Goal: Information Seeking & Learning: Learn about a topic

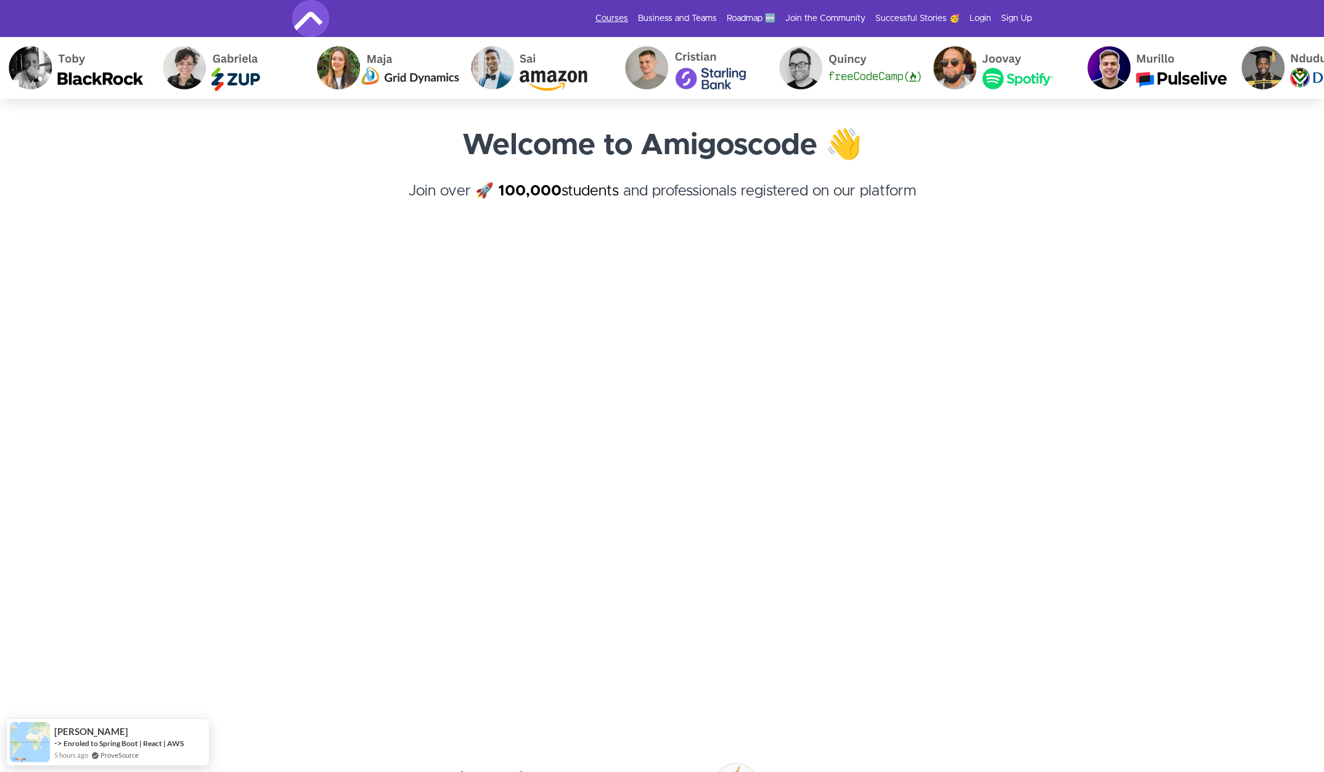
click at [618, 20] on link "Courses" at bounding box center [611, 18] width 33 height 12
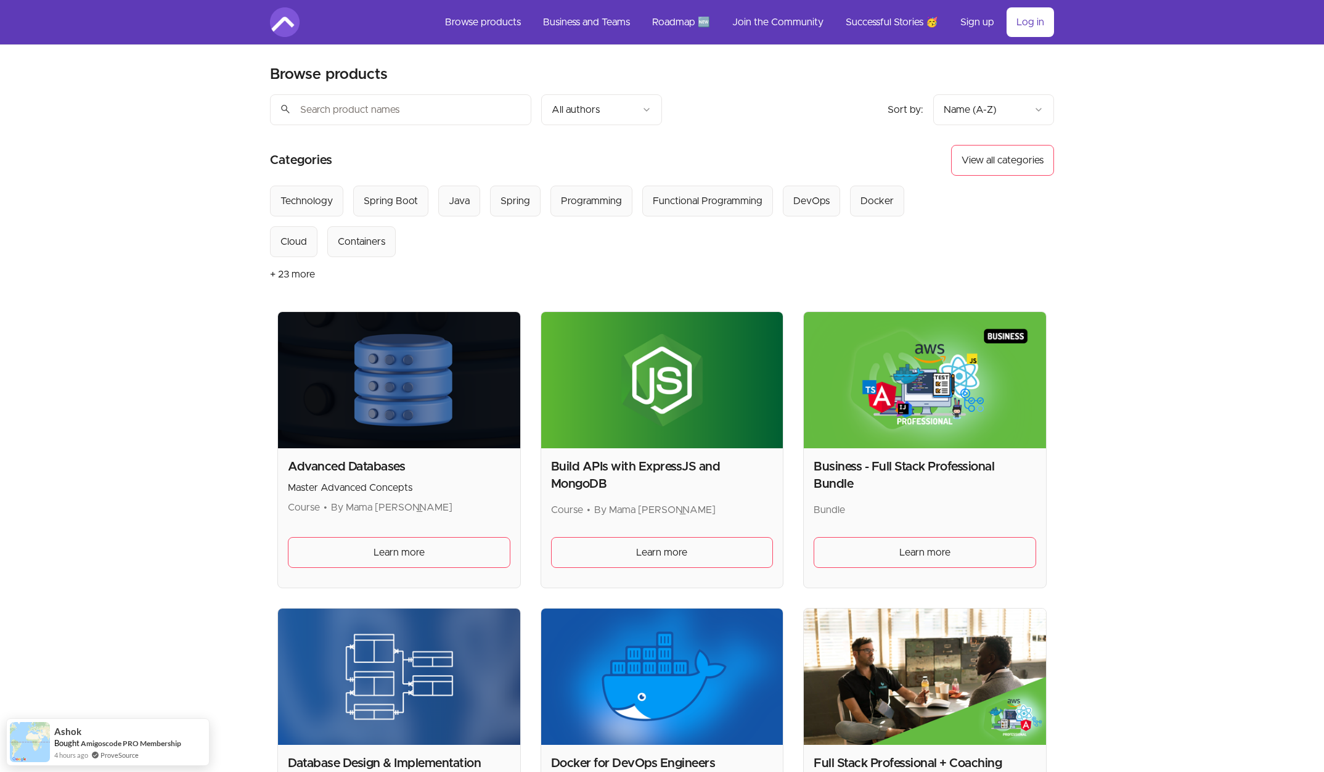
click at [386, 110] on input "search" at bounding box center [400, 109] width 261 height 31
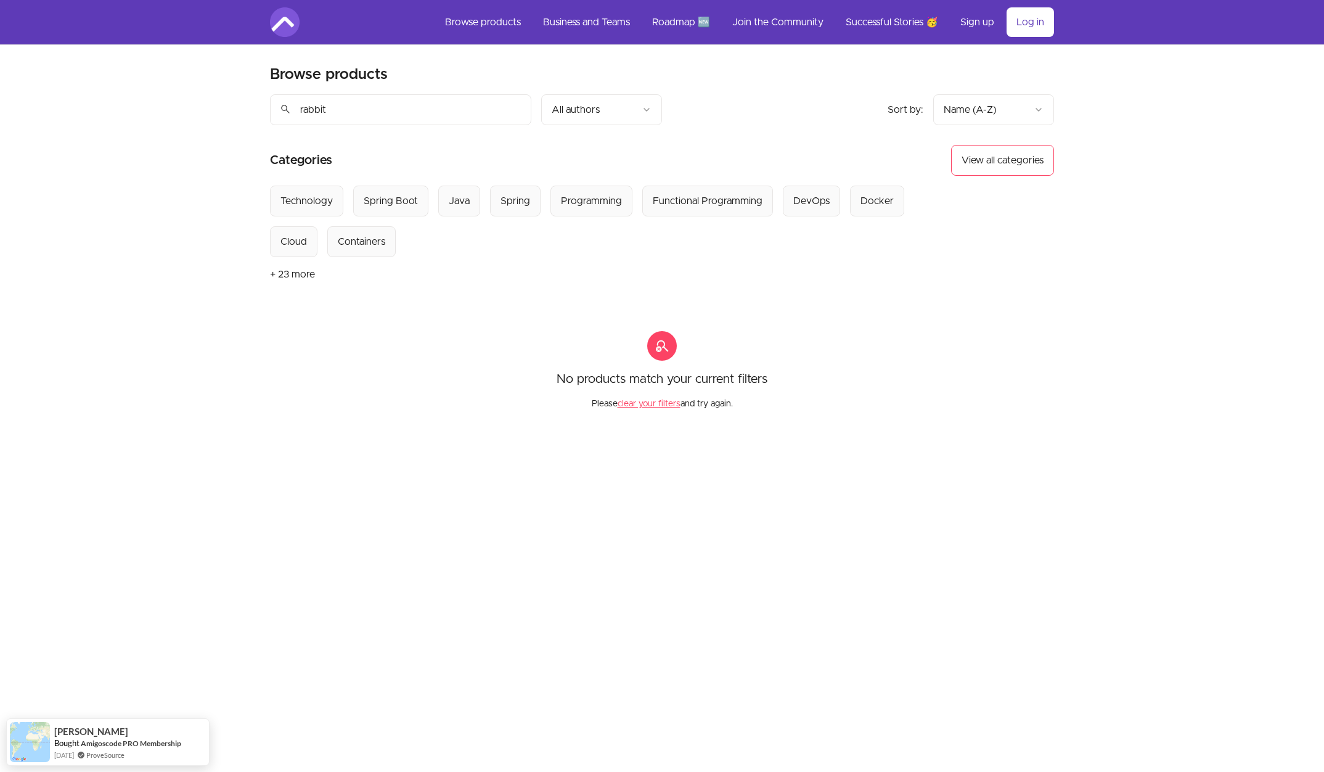
click at [428, 113] on input "rabbit" at bounding box center [400, 109] width 261 height 31
type input "r"
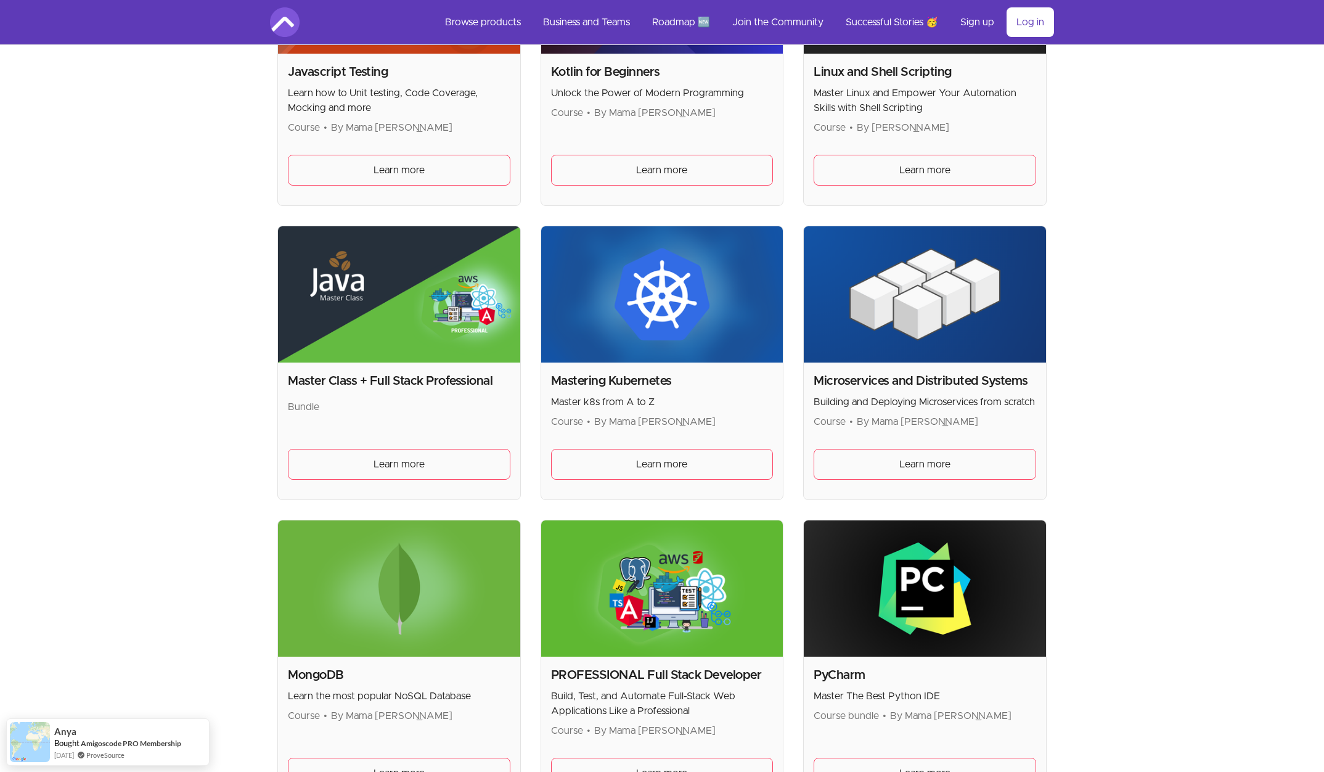
scroll to position [1943, 0]
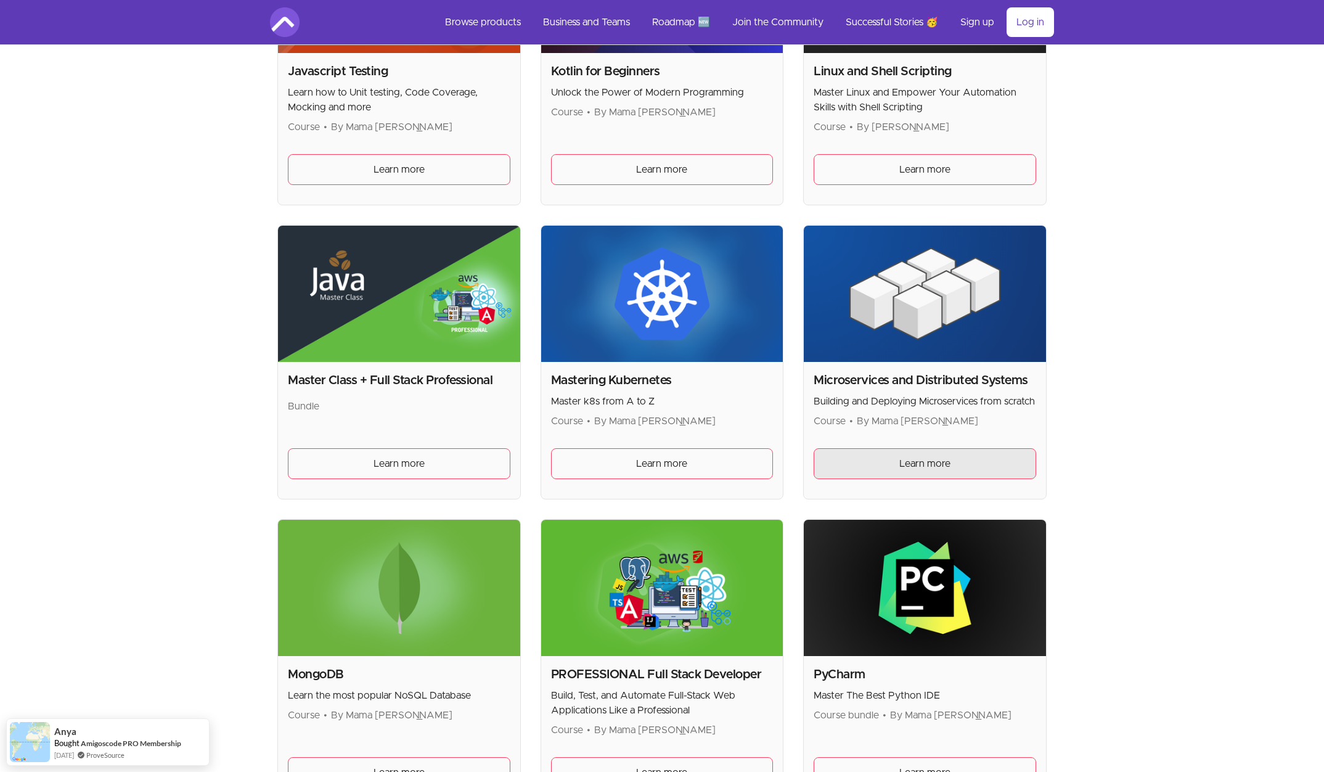
click at [862, 470] on link "Learn more" at bounding box center [924, 463] width 222 height 31
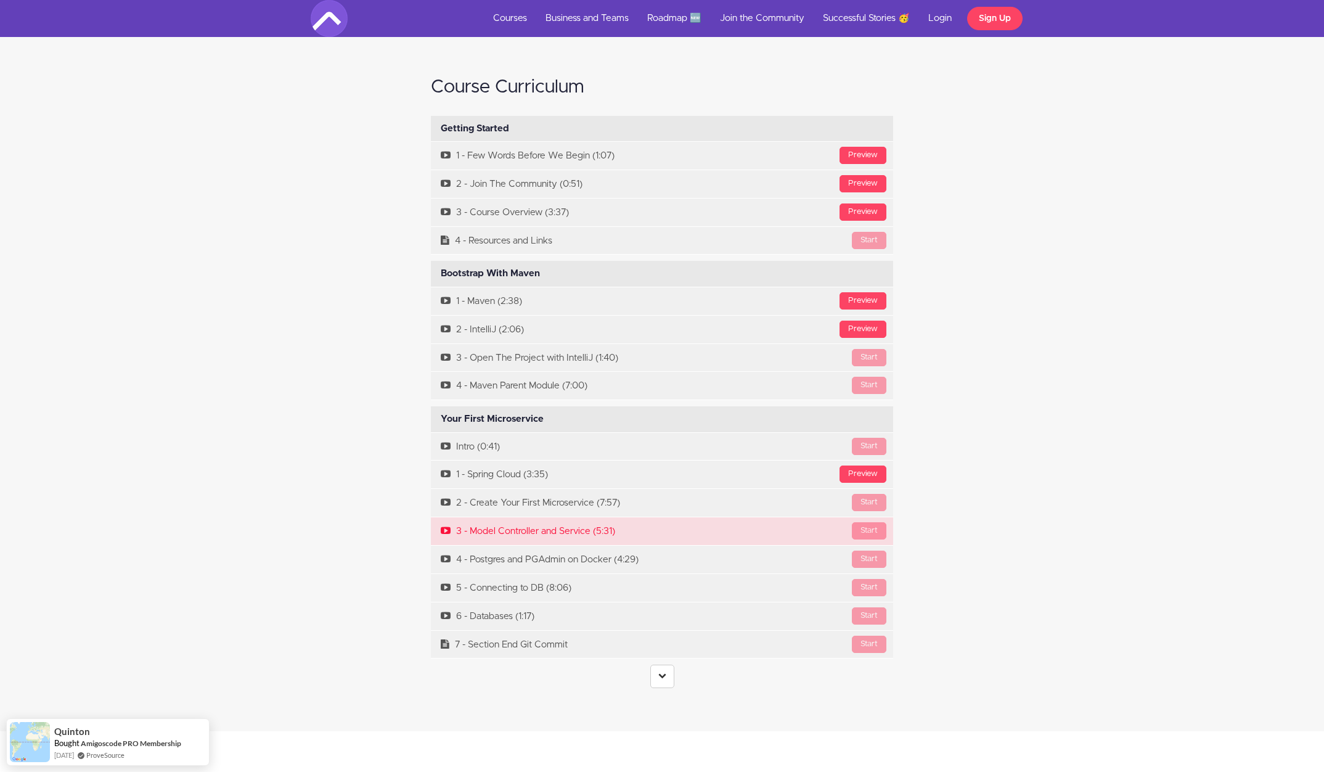
scroll to position [3836, 0]
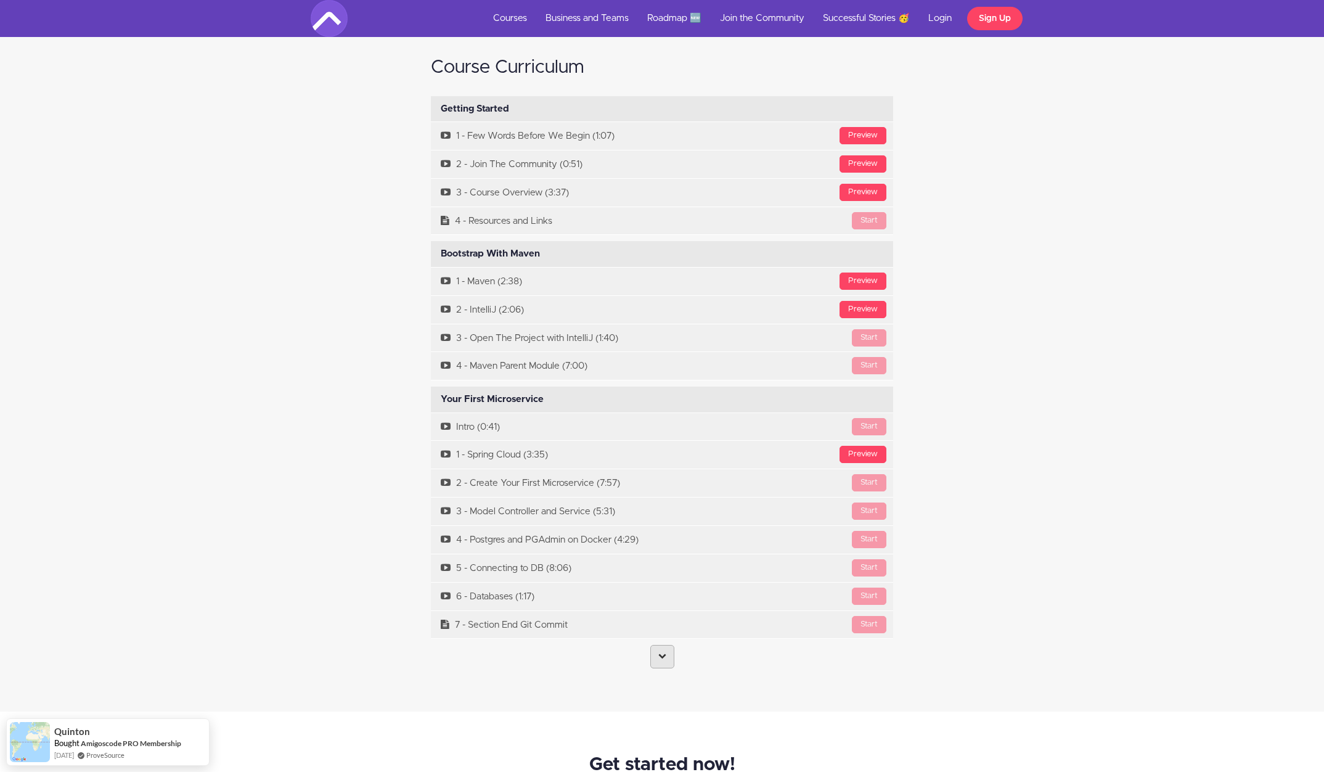
click at [654, 645] on link at bounding box center [662, 656] width 24 height 23
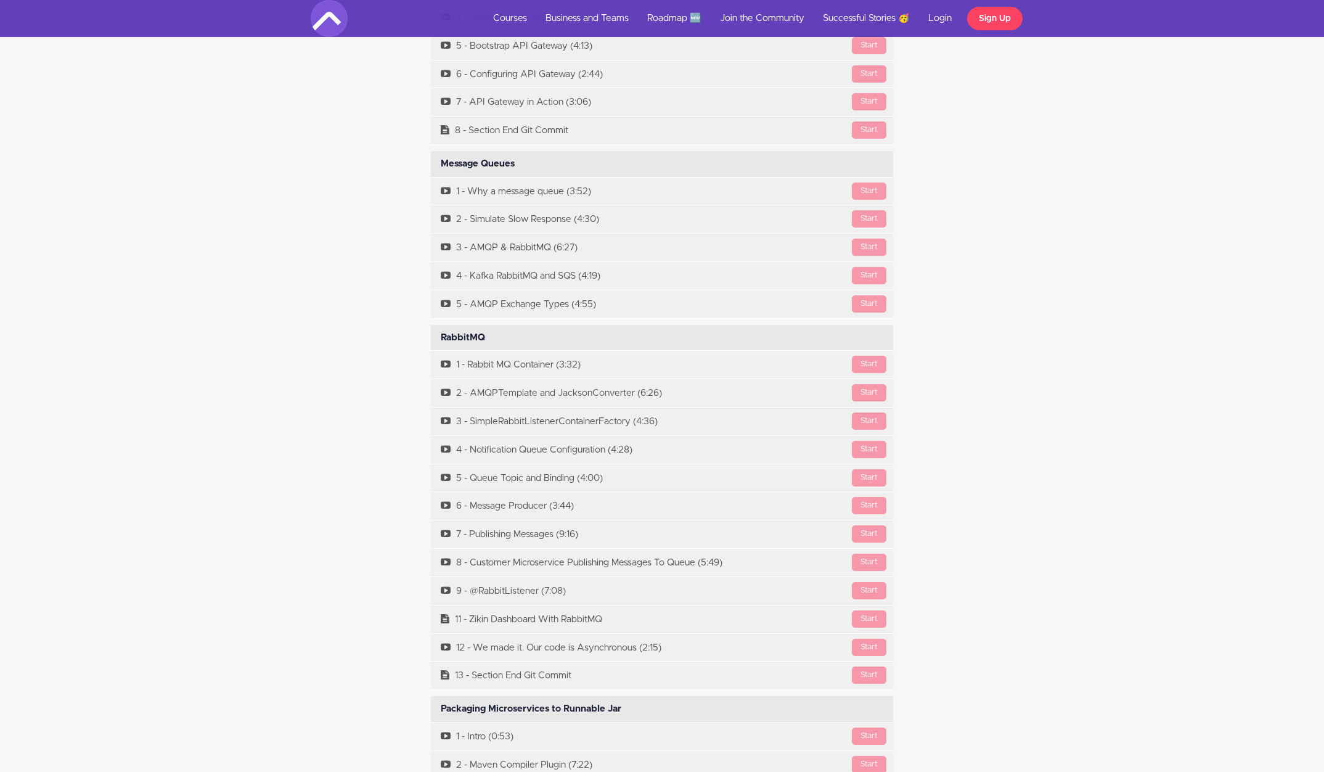
scroll to position [5570, 0]
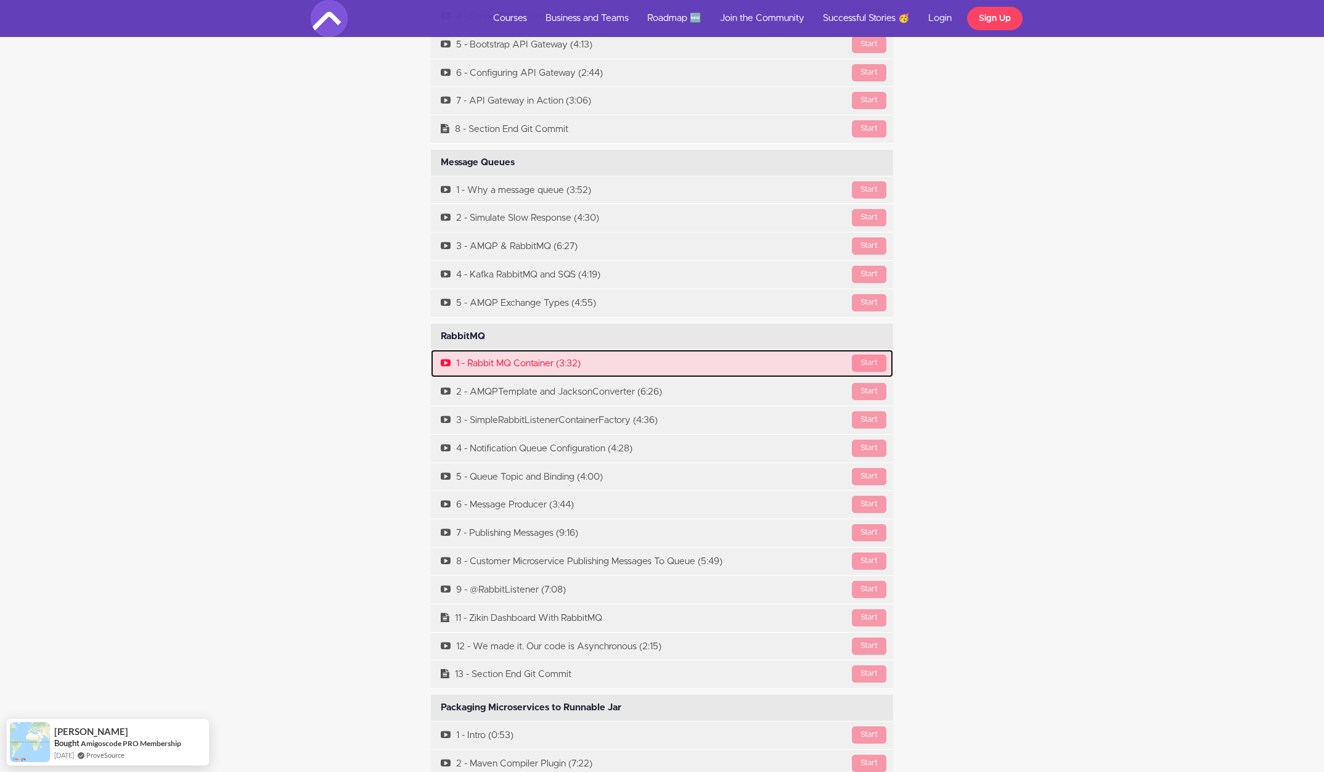
click at [531, 349] on link "Start 1 - Rabbit MQ Container (3:32)" at bounding box center [662, 363] width 462 height 28
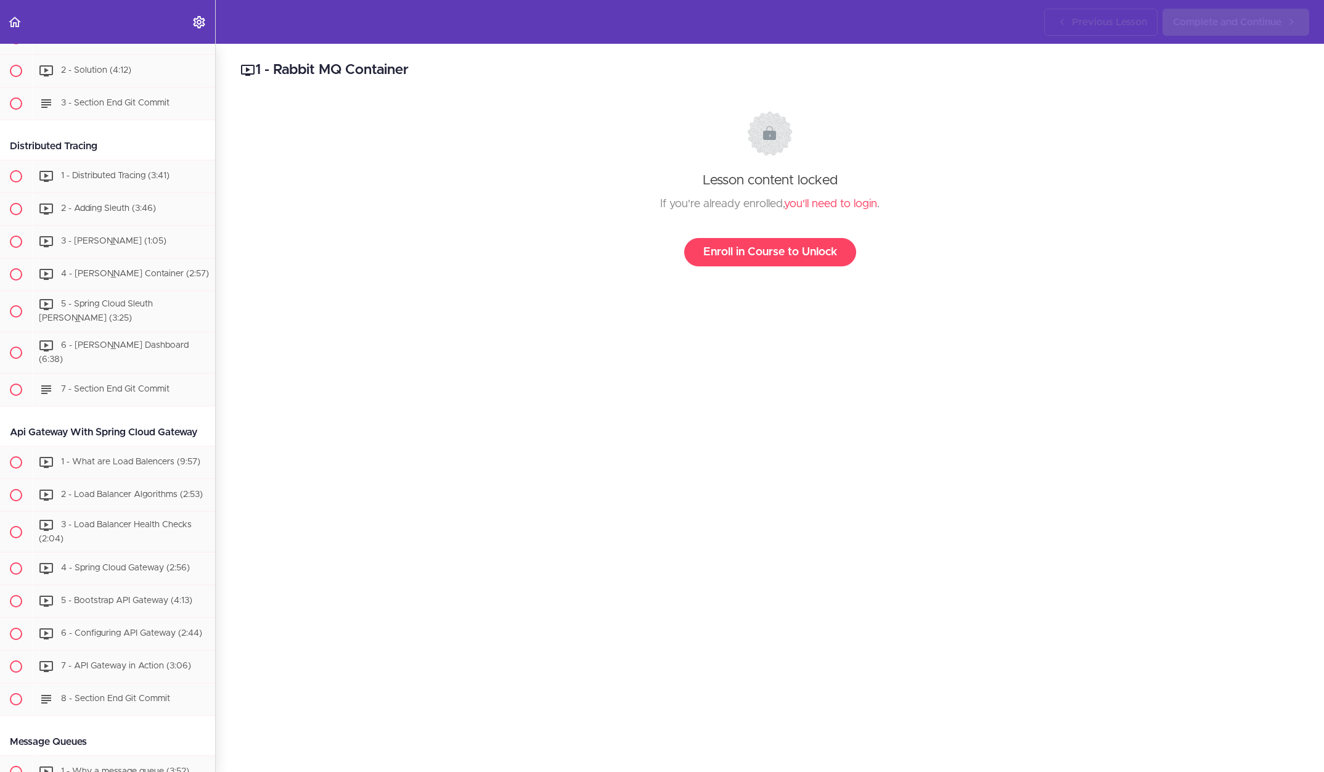
scroll to position [2450, 0]
